Goal: Task Accomplishment & Management: Use online tool/utility

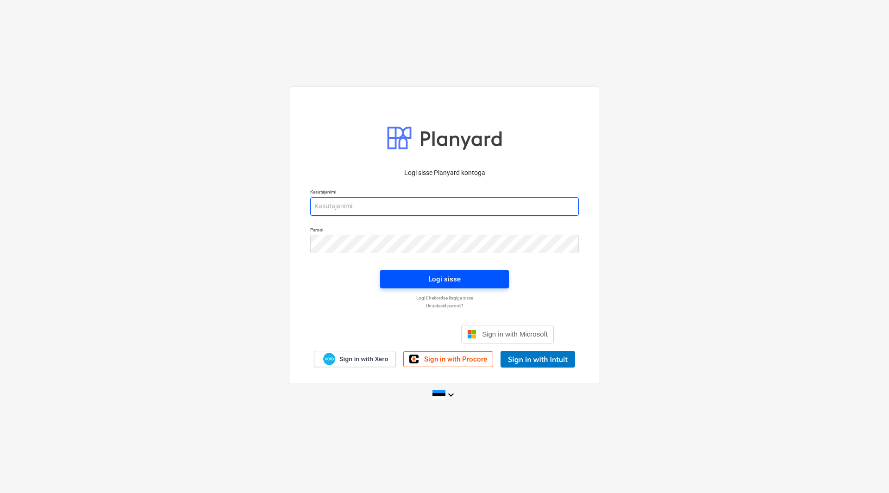
type input "margus.klaos@bonava.com"
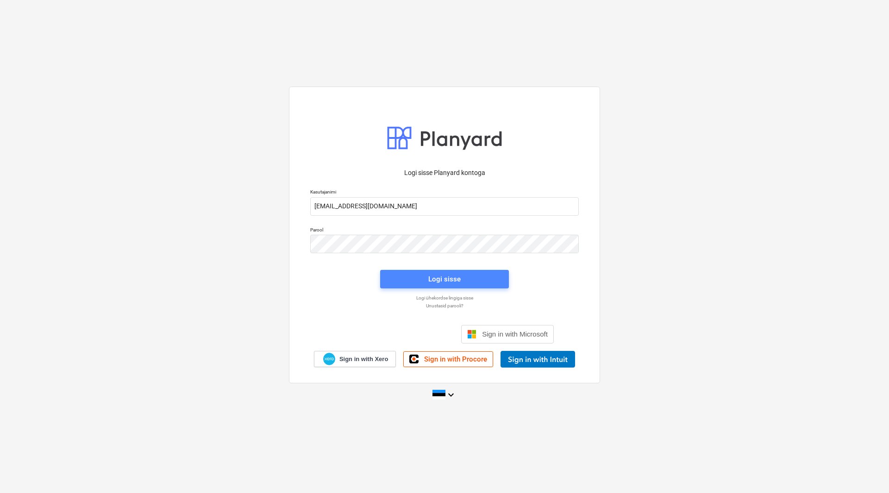
click at [463, 272] on button "Logi sisse" at bounding box center [444, 279] width 129 height 19
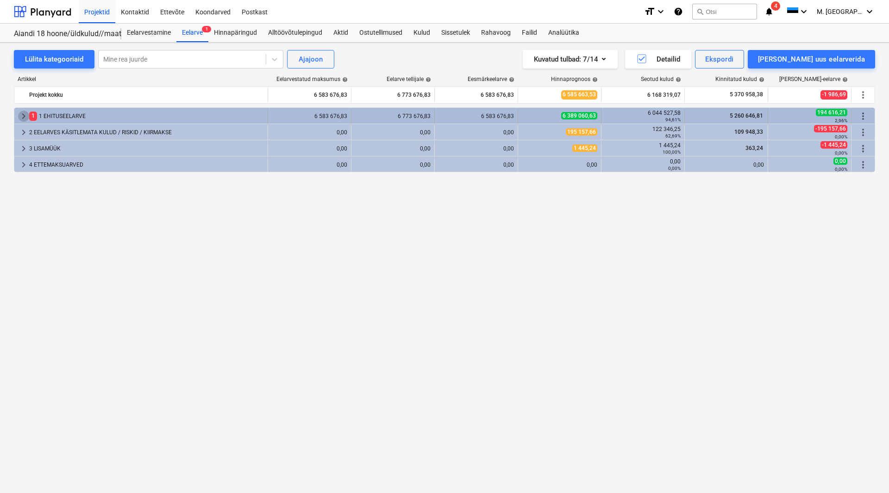
click at [22, 119] on span "keyboard_arrow_right" at bounding box center [23, 116] width 11 height 11
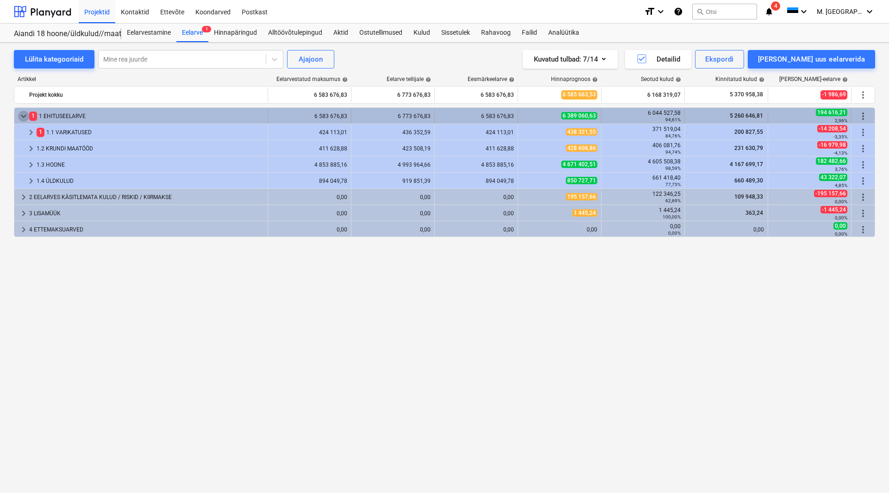
click at [22, 114] on span "keyboard_arrow_down" at bounding box center [23, 116] width 11 height 11
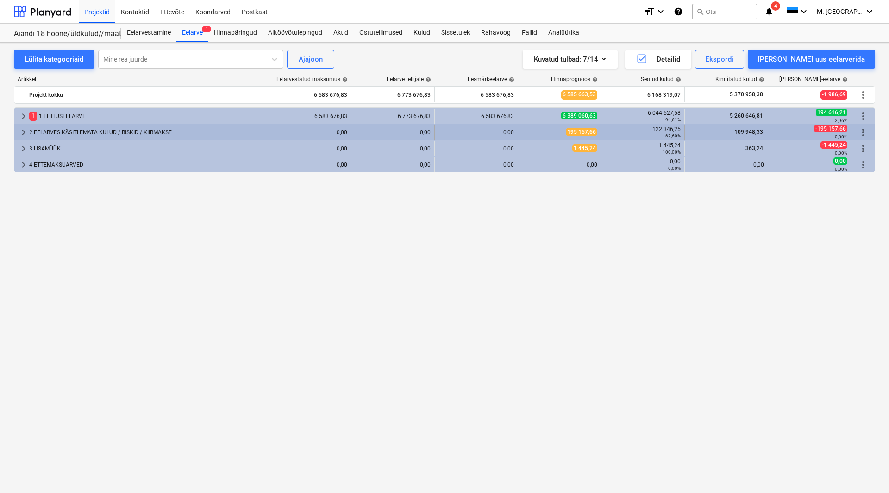
click at [23, 131] on span "keyboard_arrow_right" at bounding box center [23, 132] width 11 height 11
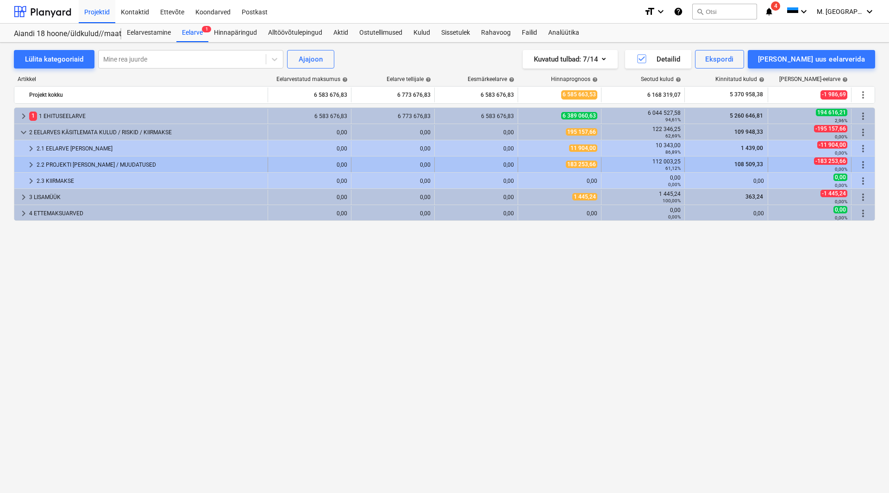
click at [30, 163] on span "keyboard_arrow_right" at bounding box center [30, 164] width 11 height 11
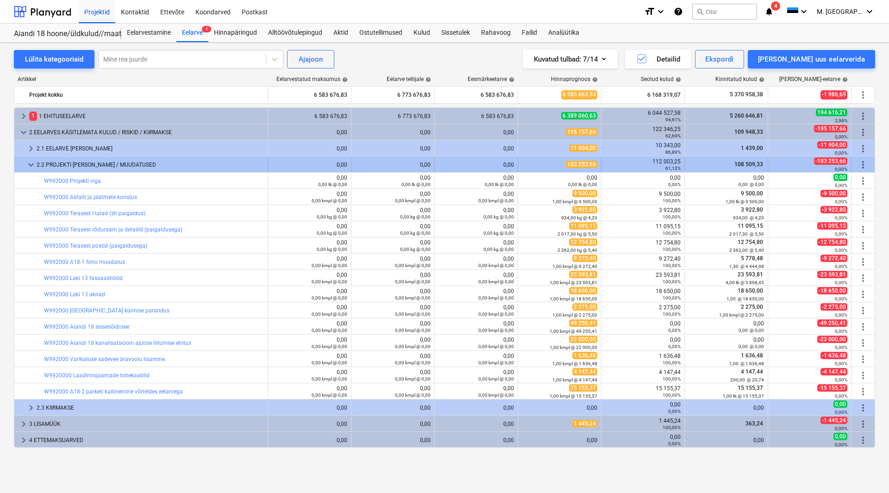
click at [28, 165] on span "keyboard_arrow_down" at bounding box center [30, 164] width 11 height 11
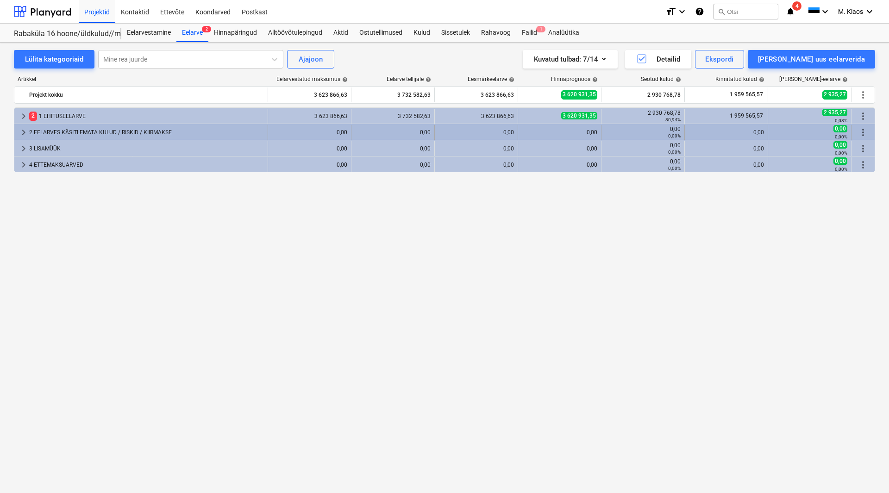
click at [18, 131] on span "keyboard_arrow_right" at bounding box center [23, 132] width 11 height 11
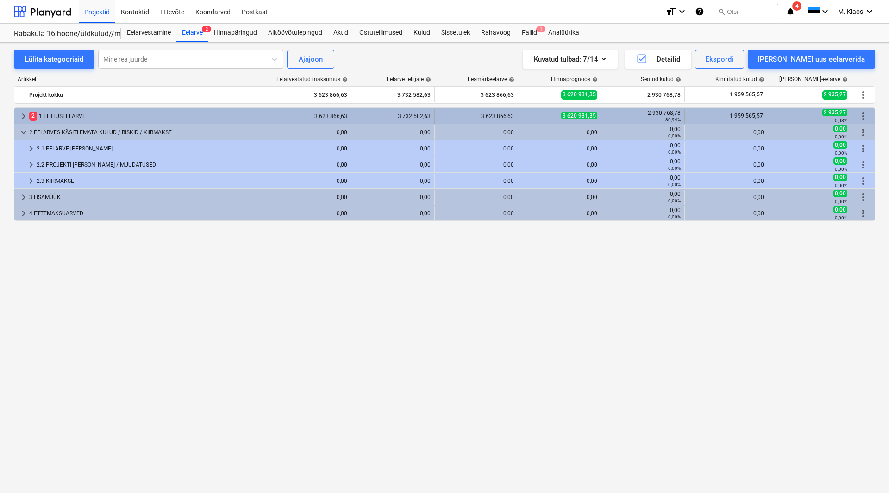
click at [19, 118] on span "keyboard_arrow_right" at bounding box center [23, 116] width 11 height 11
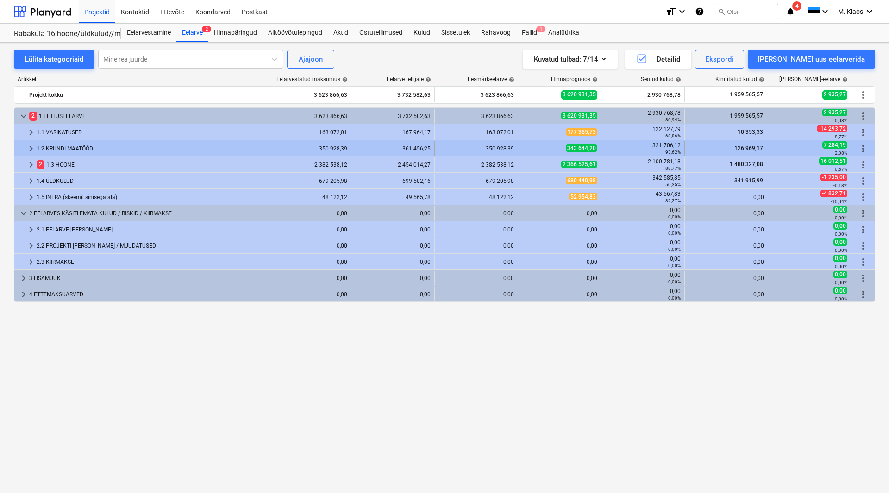
click at [30, 147] on span "keyboard_arrow_right" at bounding box center [30, 148] width 11 height 11
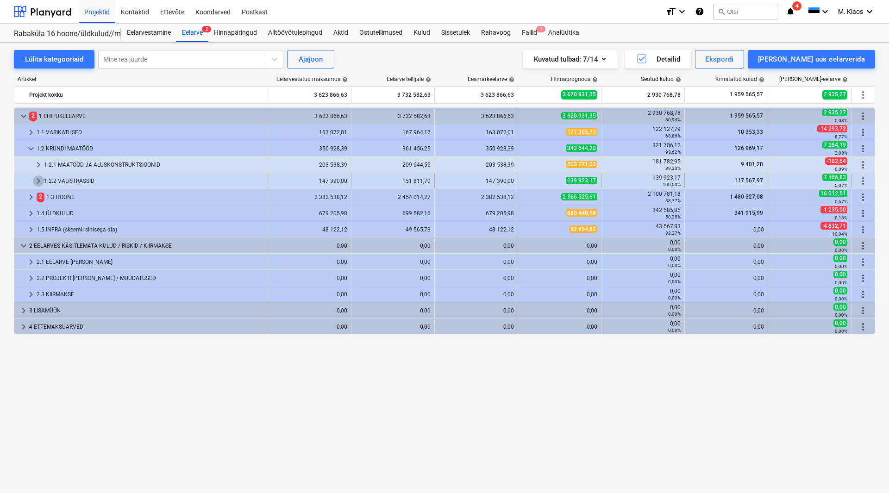
click at [40, 178] on span "keyboard_arrow_right" at bounding box center [38, 180] width 11 height 11
